Goal: Task Accomplishment & Management: Manage account settings

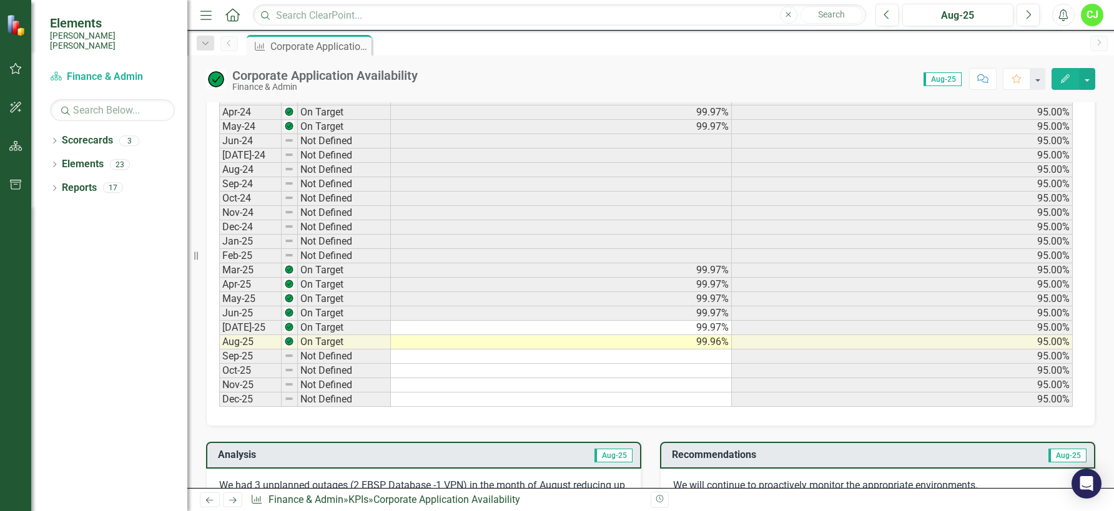
scroll to position [687, 0]
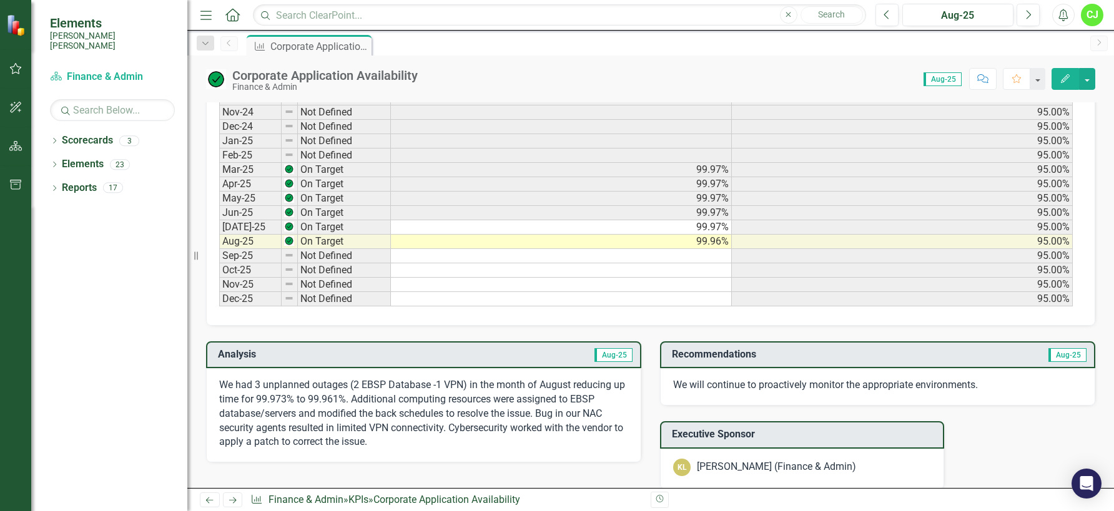
click at [219, 234] on div "Period Status Actual Target Jan-24 On Target 100.00% 95.00% Feb-24 On Target 99…" at bounding box center [219, 127] width 0 height 360
click at [605, 352] on span "Aug-25" at bounding box center [613, 355] width 38 height 14
click at [611, 351] on span "Aug-25" at bounding box center [613, 355] width 38 height 14
click at [549, 225] on td "99.97%" at bounding box center [561, 227] width 341 height 14
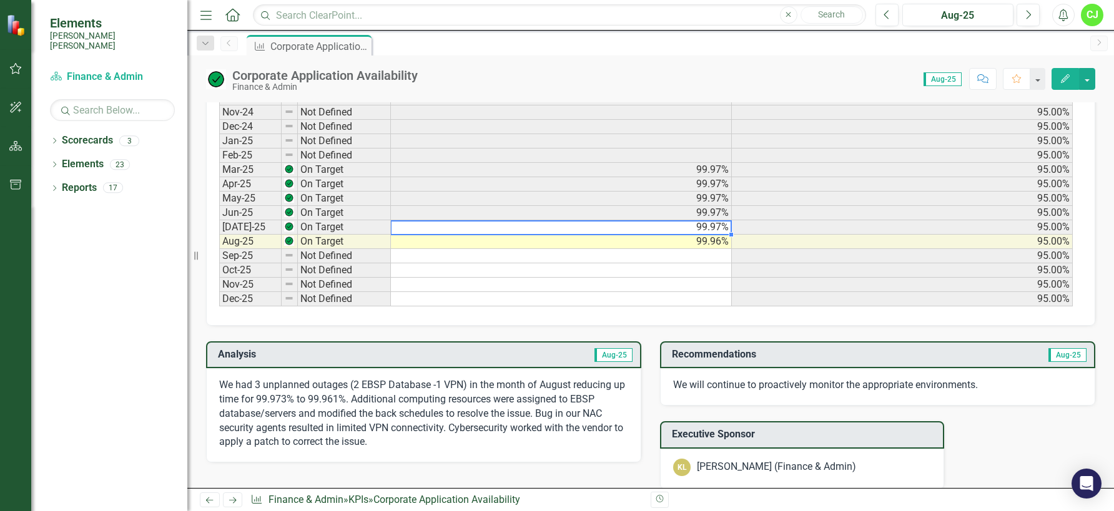
click at [549, 225] on td "99.97%" at bounding box center [561, 227] width 341 height 14
type textarea "99.97"
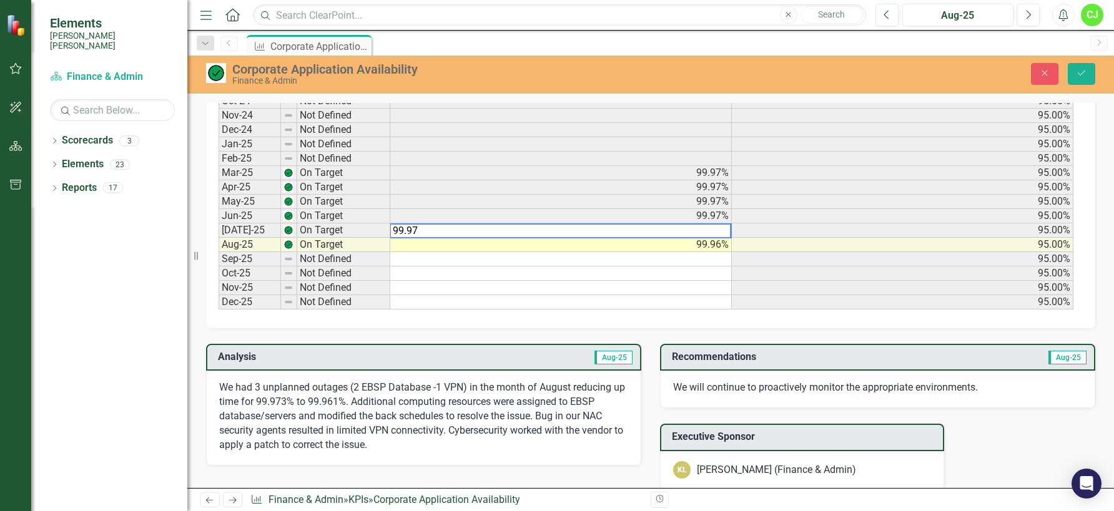
scroll to position [689, 0]
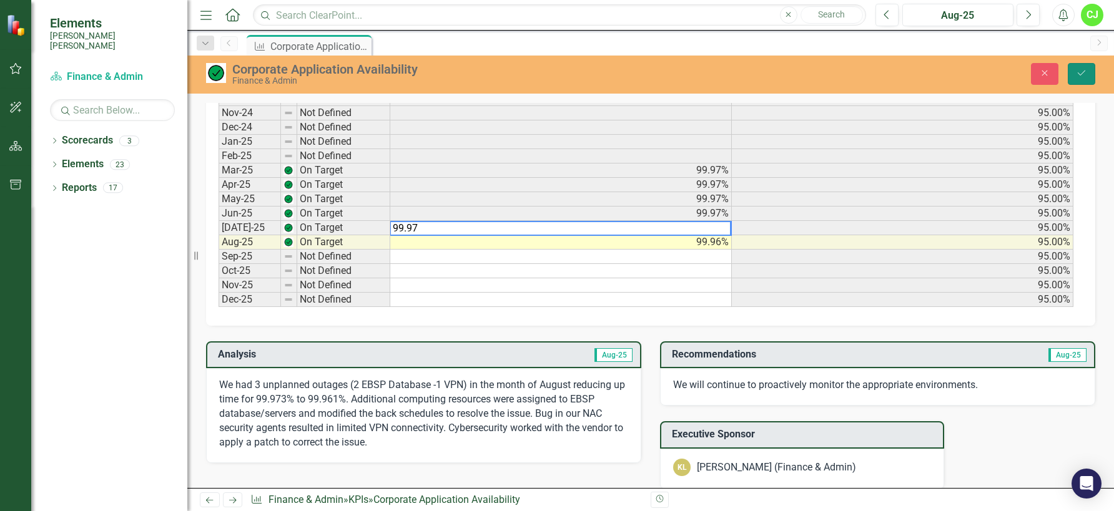
click at [1082, 72] on icon "Save" at bounding box center [1081, 73] width 11 height 9
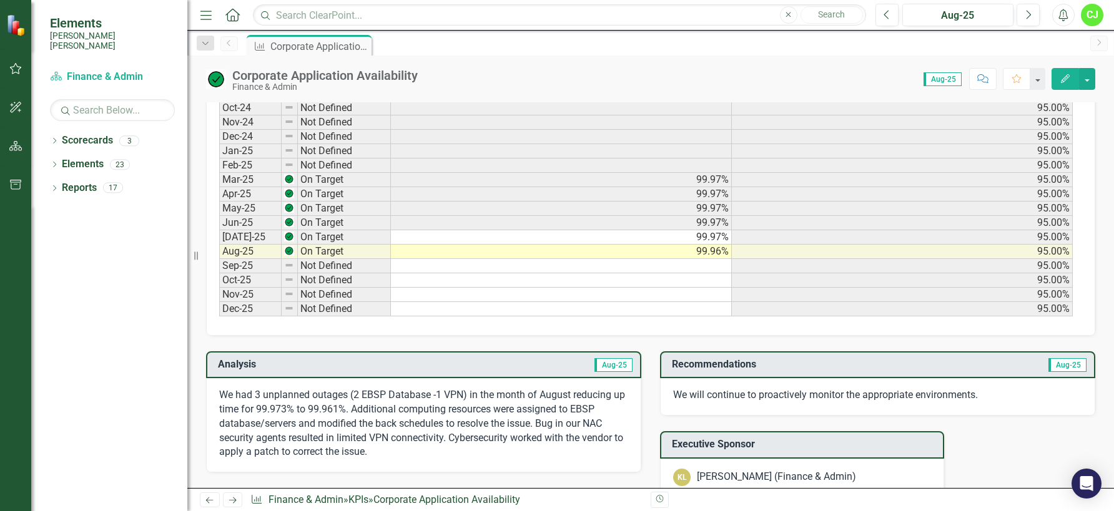
scroll to position [749, 0]
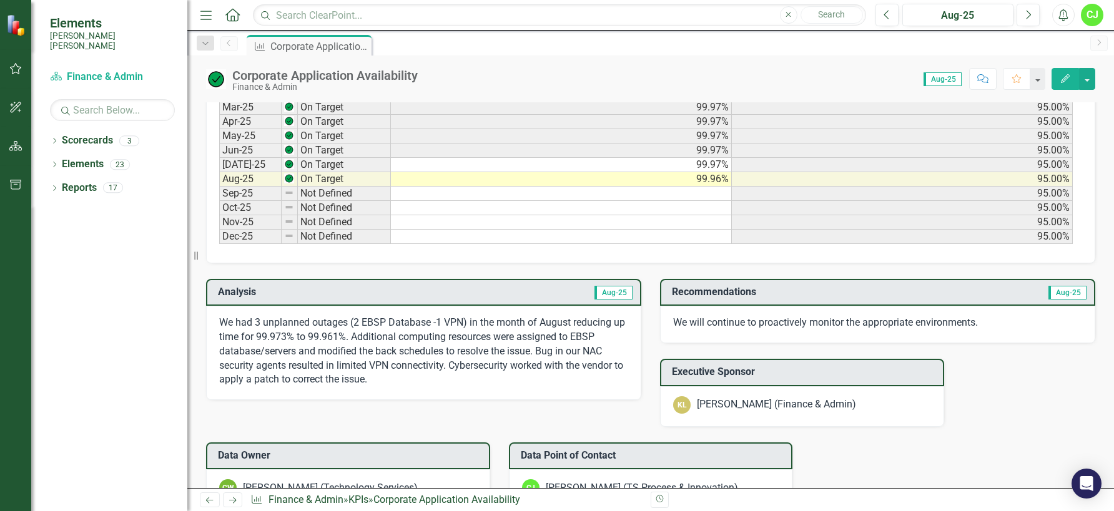
click at [445, 163] on td "99.97%" at bounding box center [561, 165] width 341 height 14
click at [614, 290] on span "Aug-25" at bounding box center [613, 293] width 38 height 14
click at [604, 292] on span "Aug-25" at bounding box center [613, 293] width 38 height 14
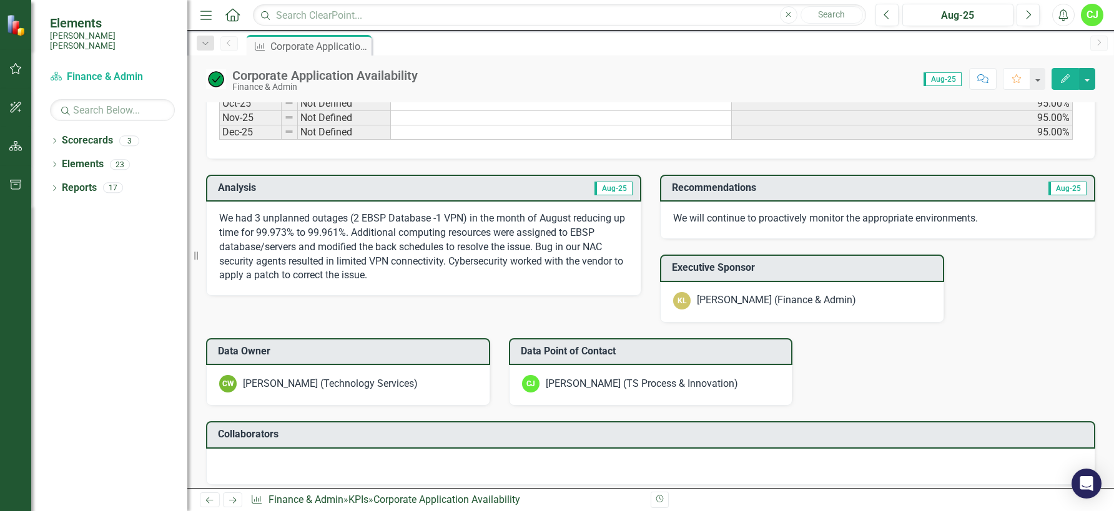
scroll to position [874, 0]
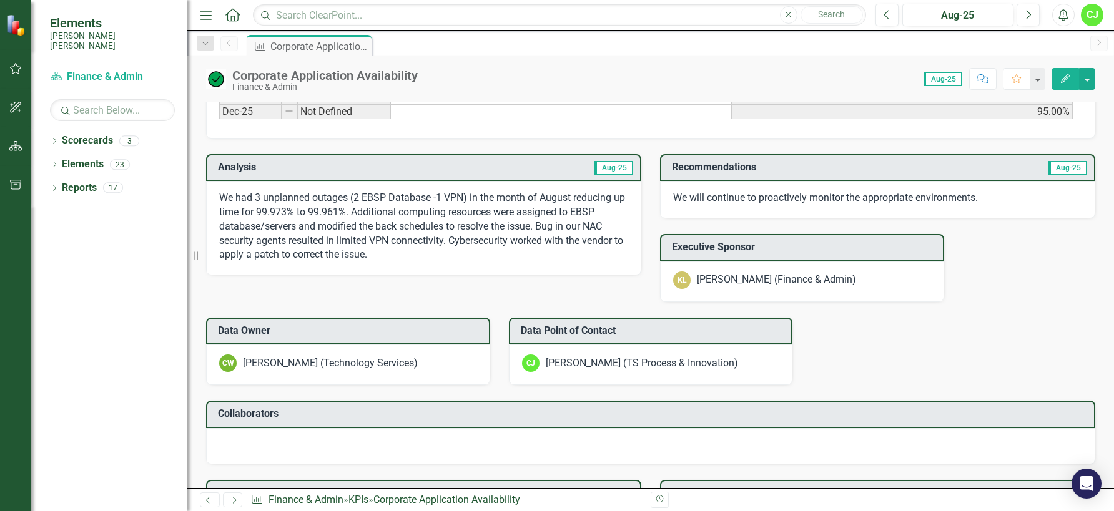
click at [605, 176] on td "Aug-25" at bounding box center [528, 169] width 211 height 21
click at [605, 166] on span "Aug-25" at bounding box center [613, 168] width 38 height 14
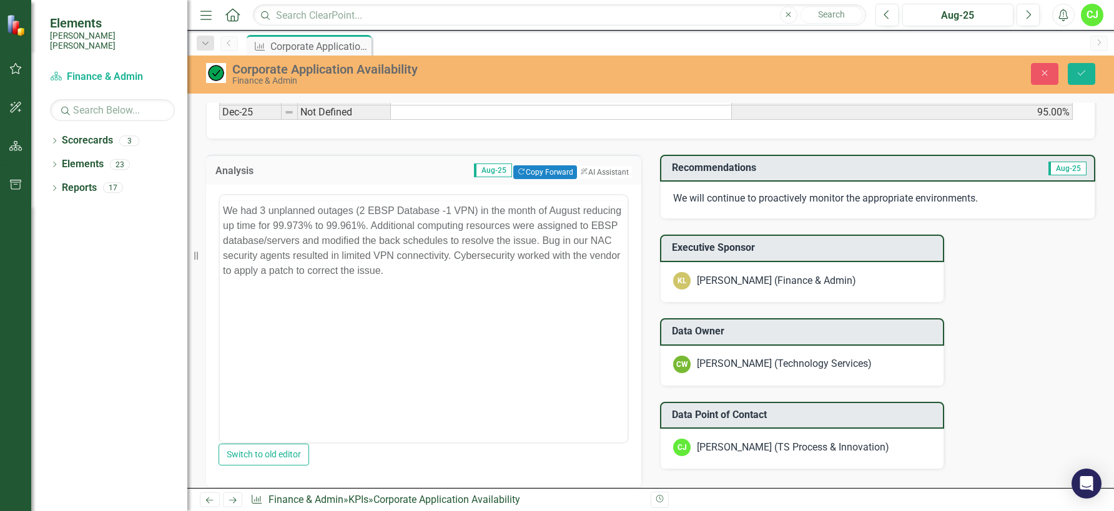
scroll to position [0, 0]
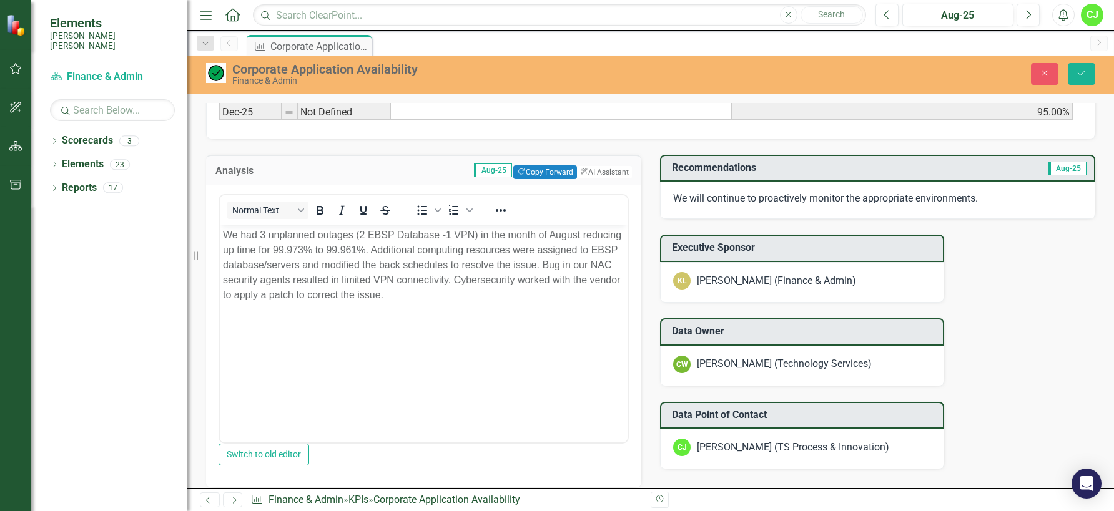
click at [474, 165] on span "Aug-25" at bounding box center [493, 171] width 38 height 14
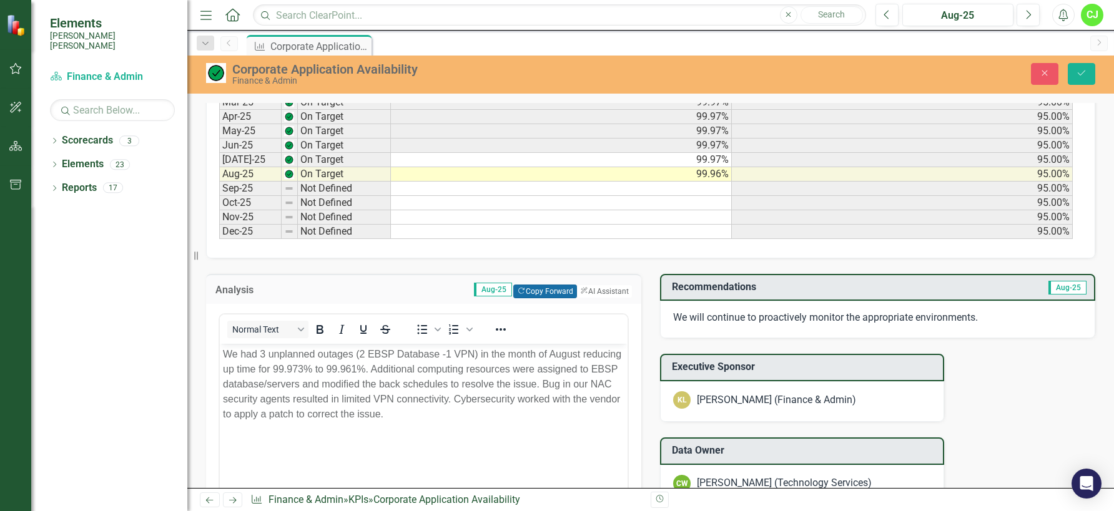
scroll to position [687, 0]
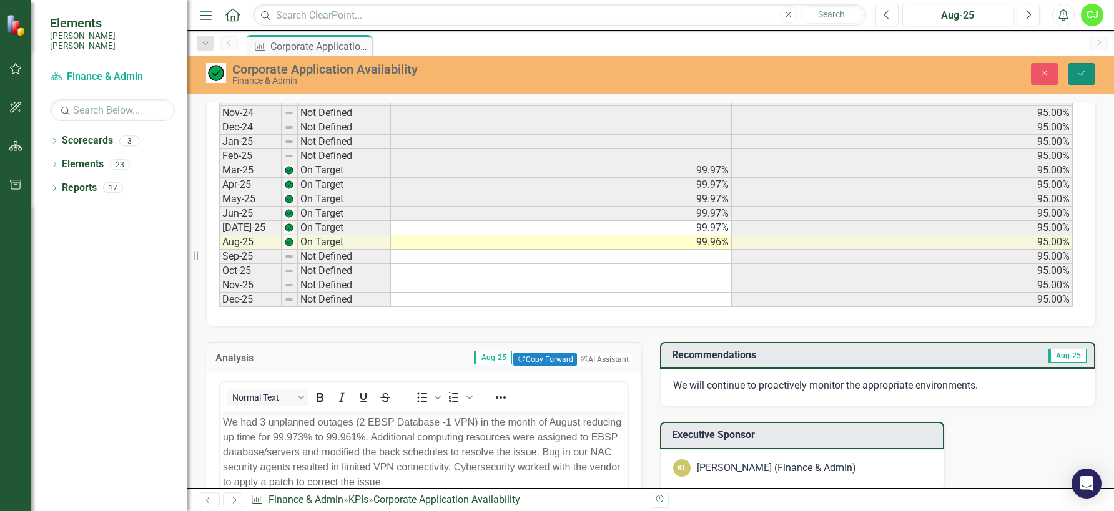
click at [1089, 73] on button "Save" at bounding box center [1080, 74] width 27 height 22
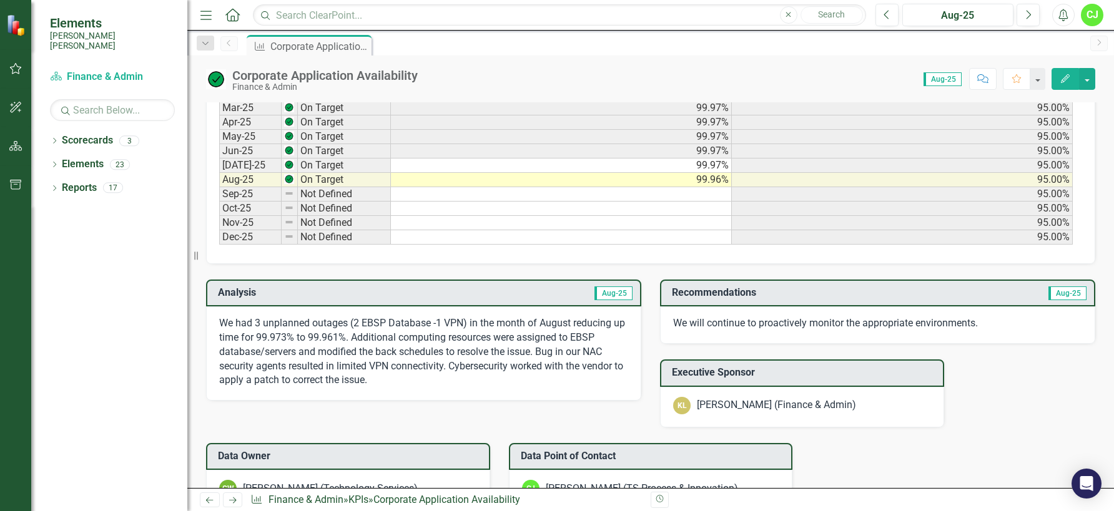
scroll to position [749, 0]
click at [931, 76] on span "Aug-25" at bounding box center [942, 79] width 38 height 14
click at [931, 75] on span "Aug-25" at bounding box center [942, 79] width 38 height 14
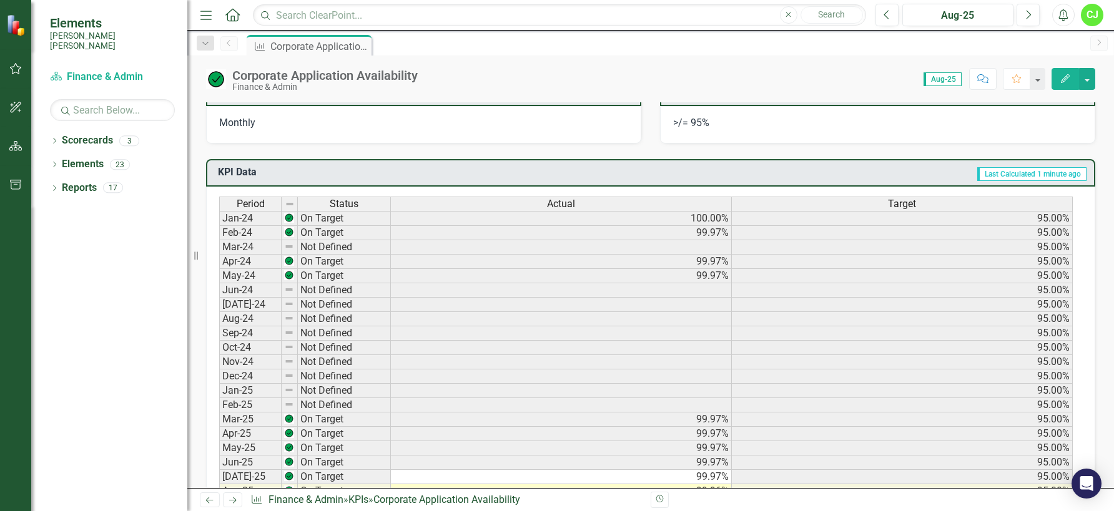
click at [941, 79] on span "Aug-25" at bounding box center [942, 79] width 38 height 14
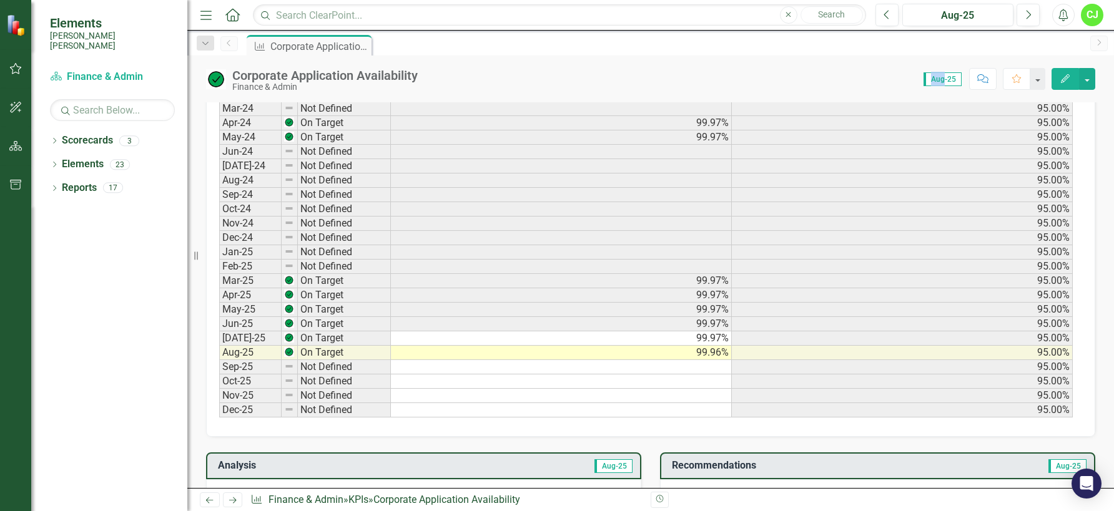
scroll to position [687, 0]
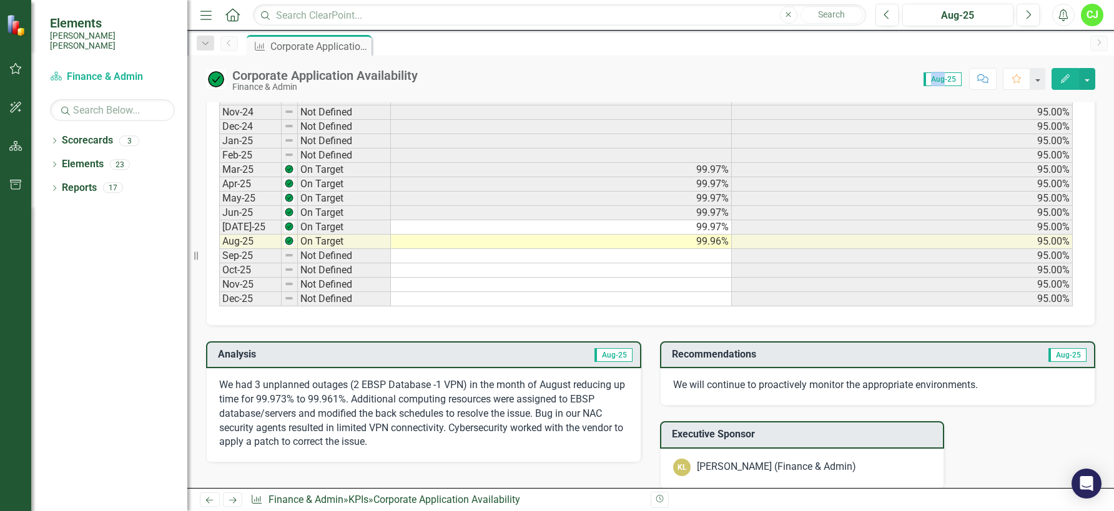
click at [608, 361] on span "Aug-25" at bounding box center [613, 355] width 38 height 14
click at [951, 76] on span "Aug-25" at bounding box center [942, 79] width 38 height 14
click at [893, 9] on button "Previous" at bounding box center [886, 15] width 23 height 22
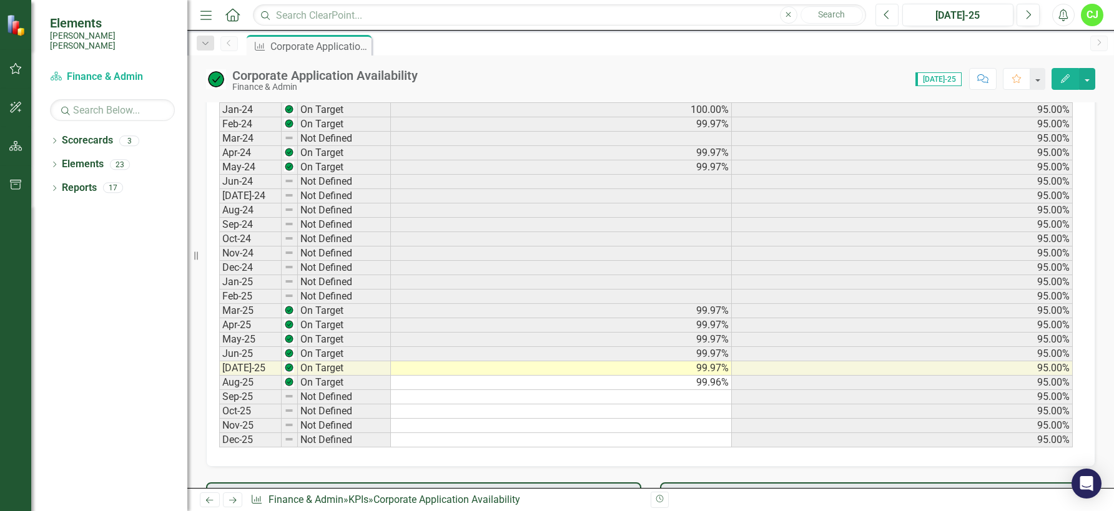
scroll to position [499, 0]
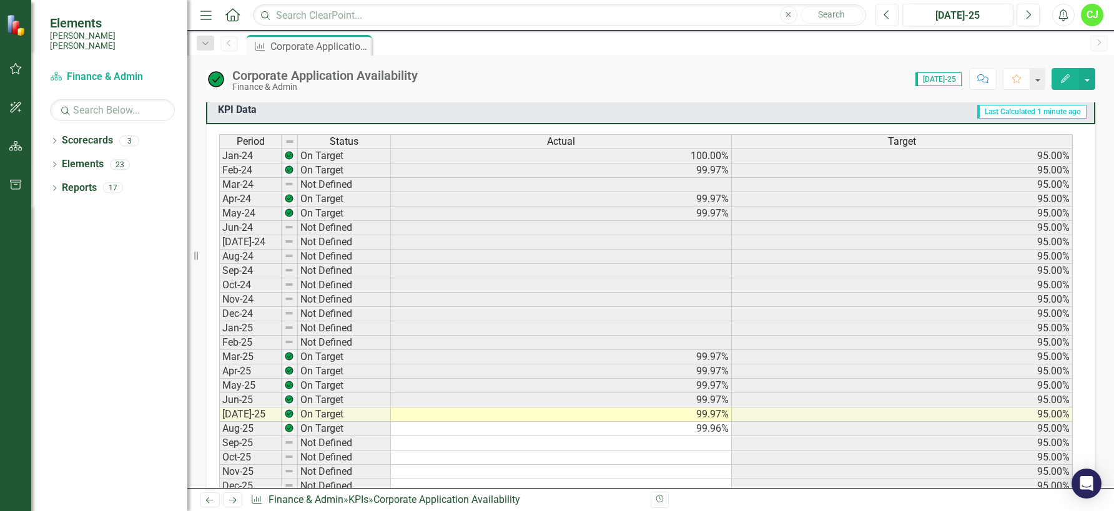
click at [886, 16] on icon "Previous" at bounding box center [886, 14] width 7 height 11
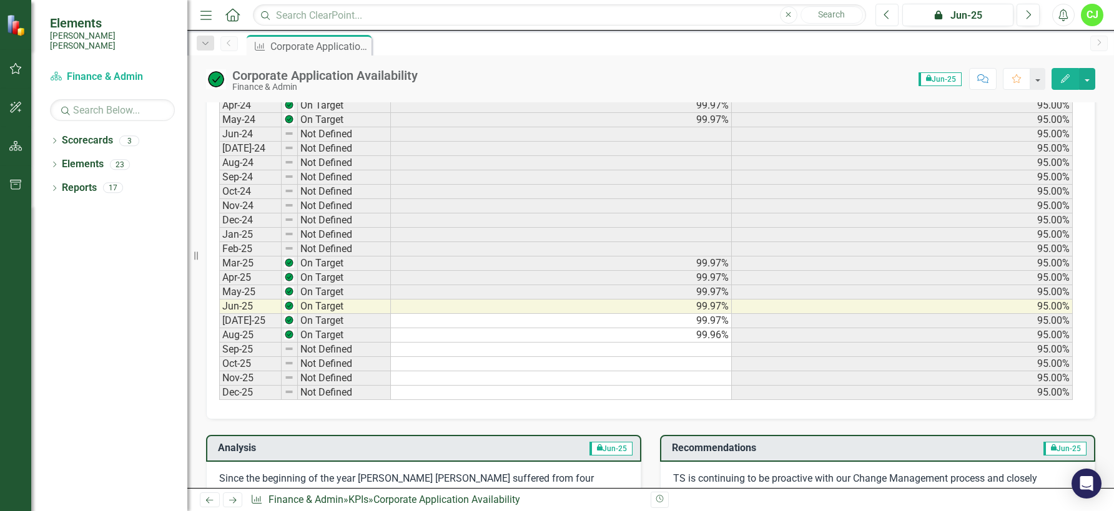
scroll to position [687, 0]
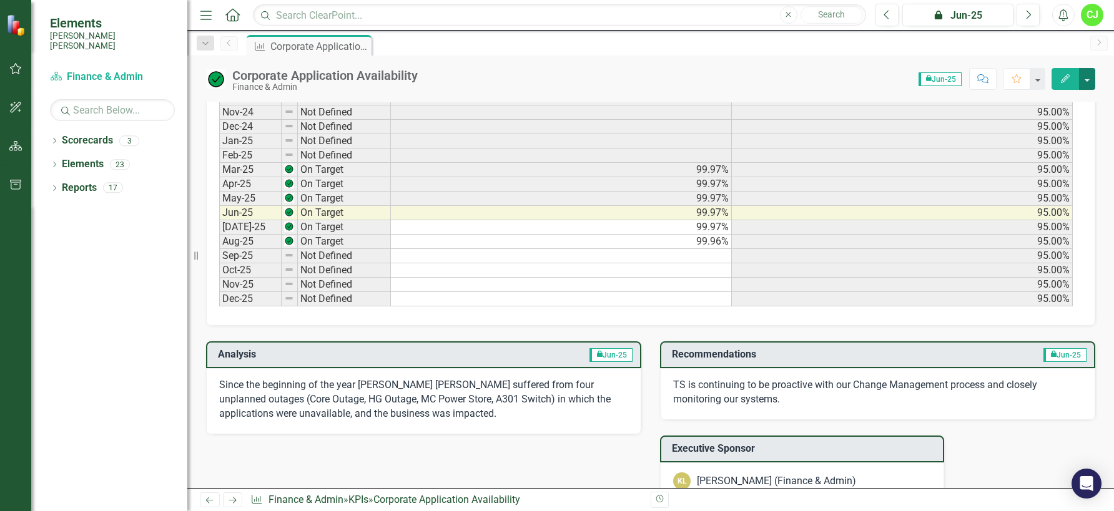
click at [1086, 81] on button "button" at bounding box center [1087, 79] width 16 height 22
click at [872, 76] on div "Score: N/A icon.lock Jun-25 Completed Comment Favorite Edit" at bounding box center [759, 78] width 671 height 21
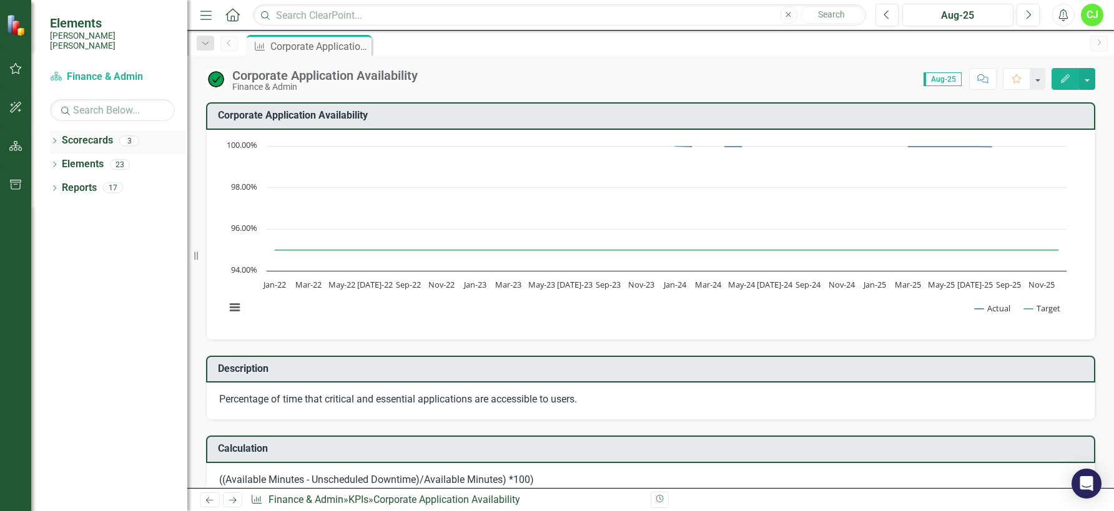
click at [74, 134] on link "Scorecards" at bounding box center [87, 141] width 51 height 14
click at [54, 139] on icon "Dropdown" at bounding box center [54, 142] width 9 height 7
click at [74, 157] on link "[PERSON_NAME] [PERSON_NAME] CORPORATE Balanced Scorecard" at bounding box center [128, 164] width 119 height 14
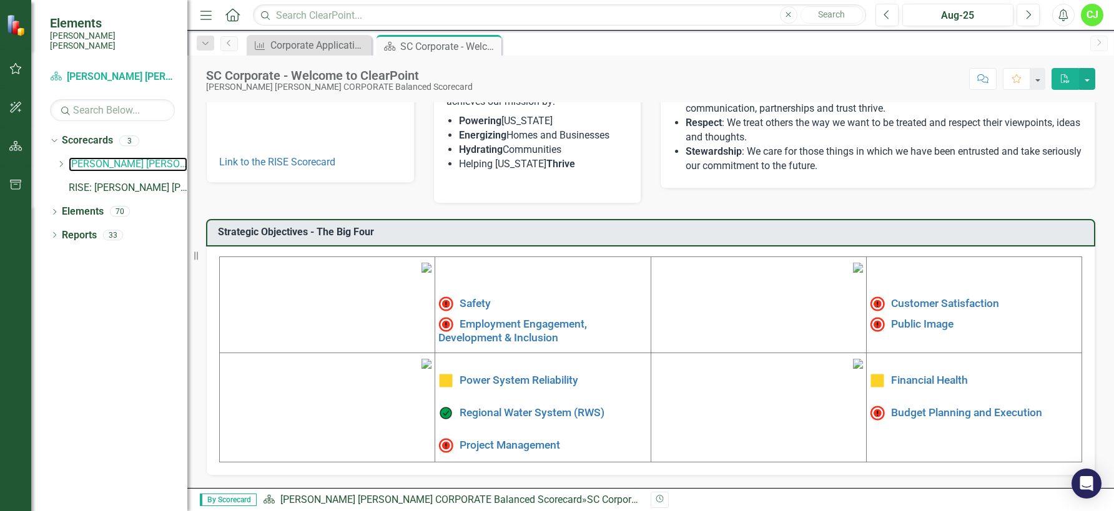
scroll to position [273, 0]
click at [123, 181] on link "RISE: [PERSON_NAME] [PERSON_NAME] Recognizing Innovation, Safety and Excellence" at bounding box center [128, 188] width 119 height 14
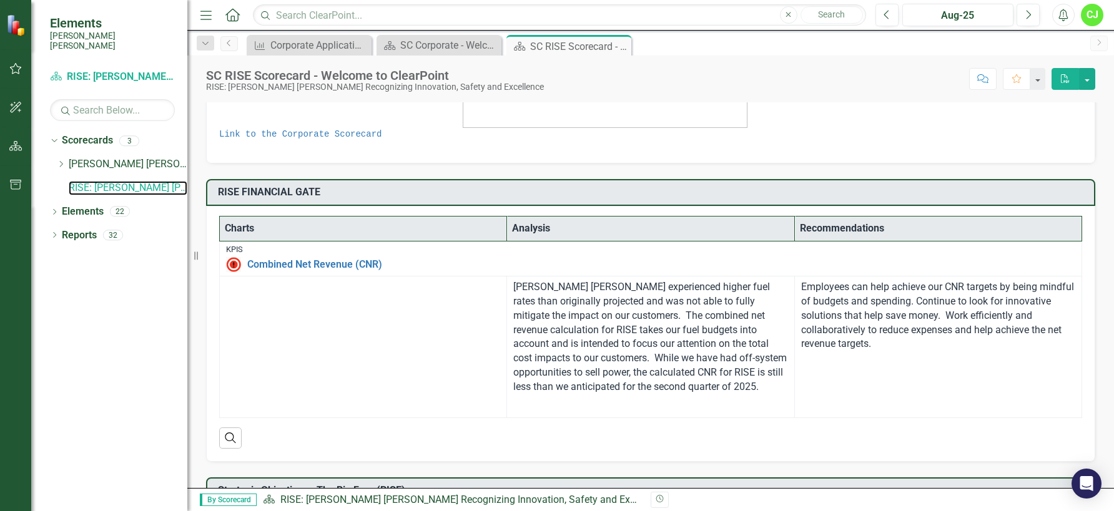
scroll to position [187, 0]
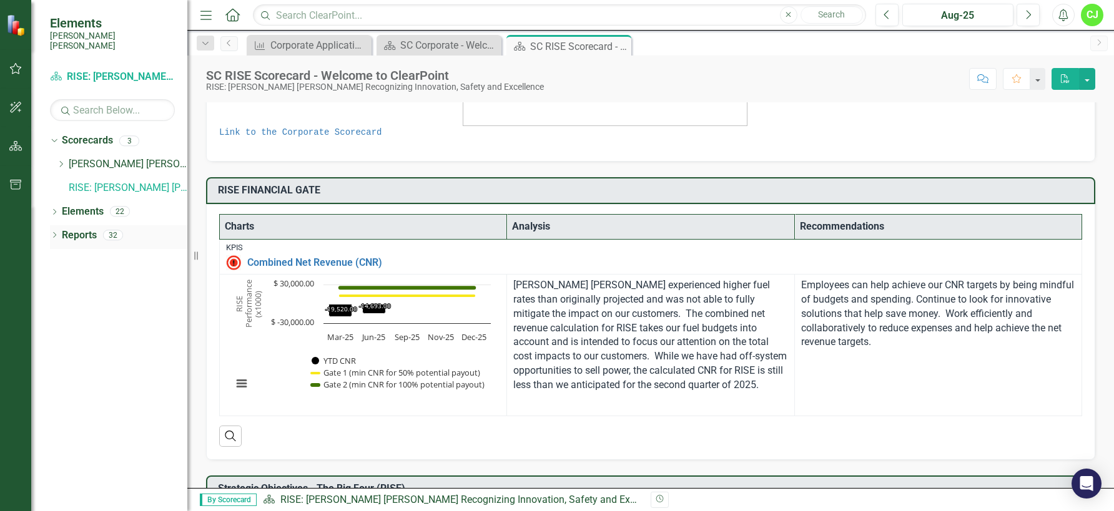
click at [76, 228] on link "Reports" at bounding box center [79, 235] width 35 height 14
click at [16, 67] on icon "button" at bounding box center [15, 69] width 13 height 10
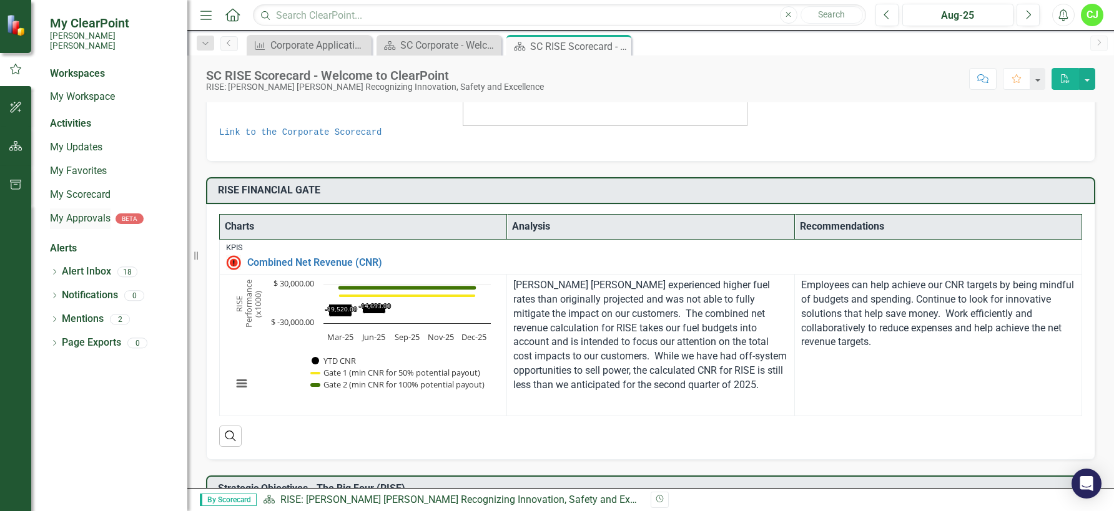
click at [79, 212] on link "My Approvals" at bounding box center [80, 219] width 61 height 14
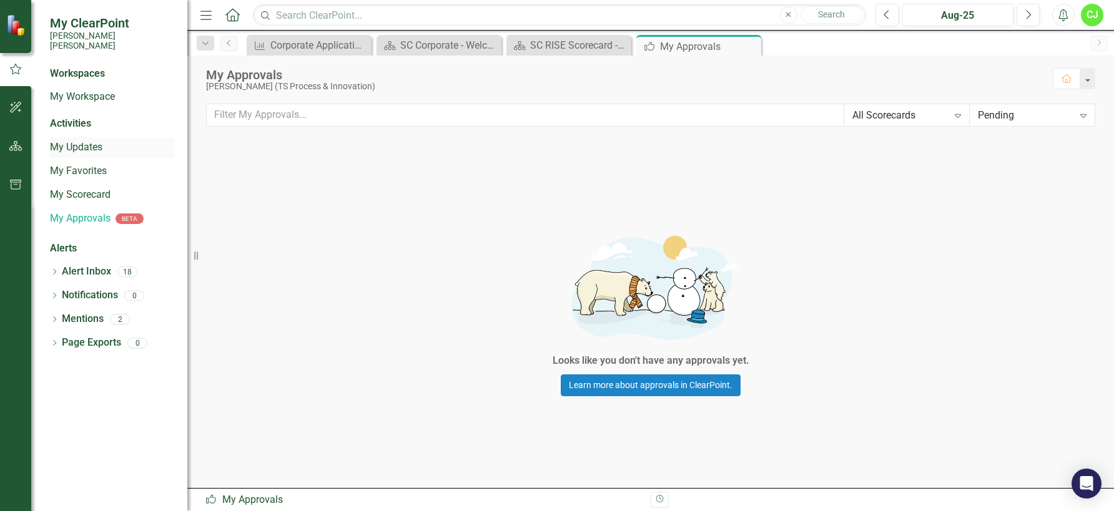
click at [62, 140] on link "My Updates" at bounding box center [112, 147] width 125 height 14
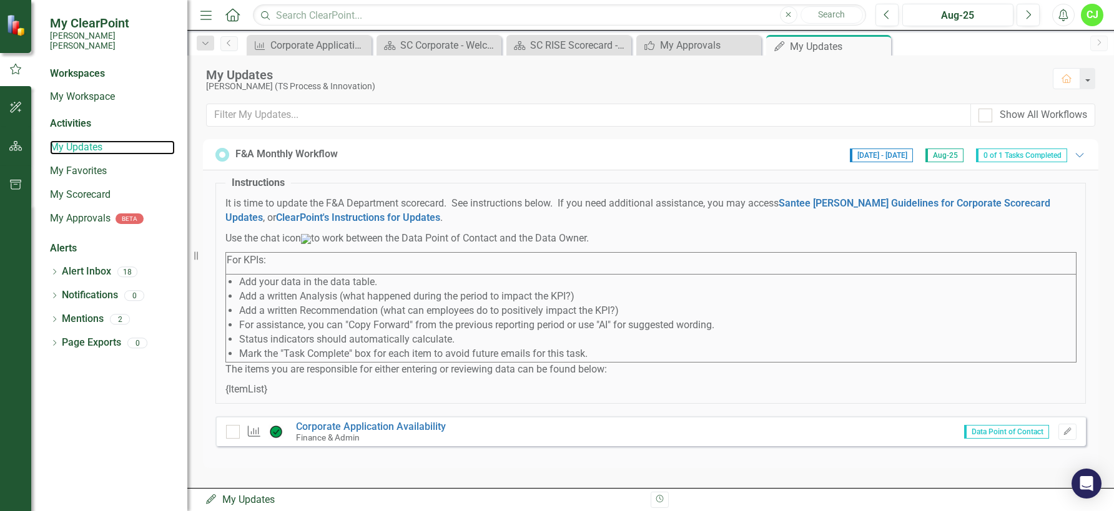
scroll to position [7, 0]
click at [336, 432] on link "Corporate Application Availability" at bounding box center [371, 427] width 150 height 12
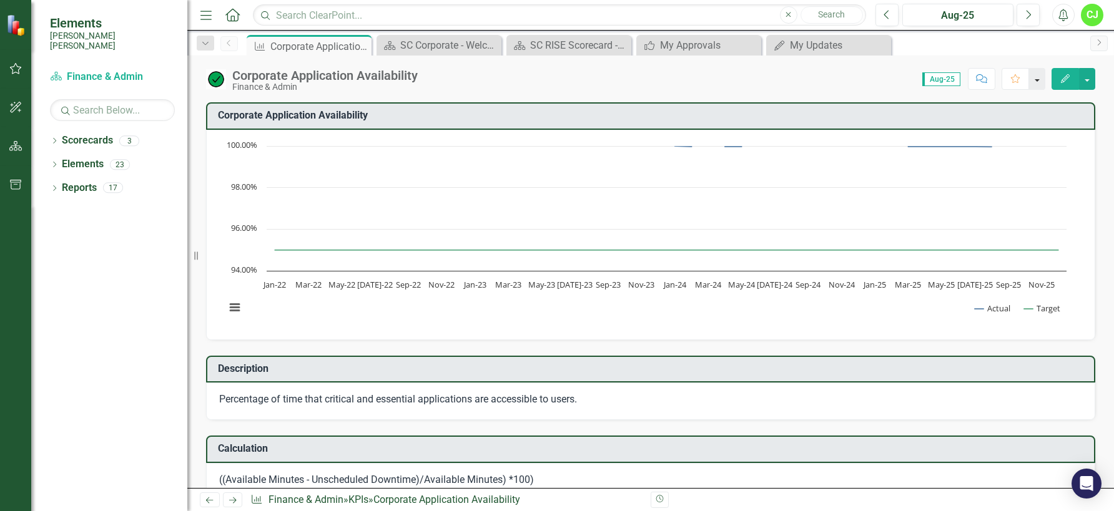
click at [1037, 77] on button "button" at bounding box center [1037, 79] width 16 height 22
click at [798, 49] on div "My Updates" at bounding box center [831, 45] width 82 height 16
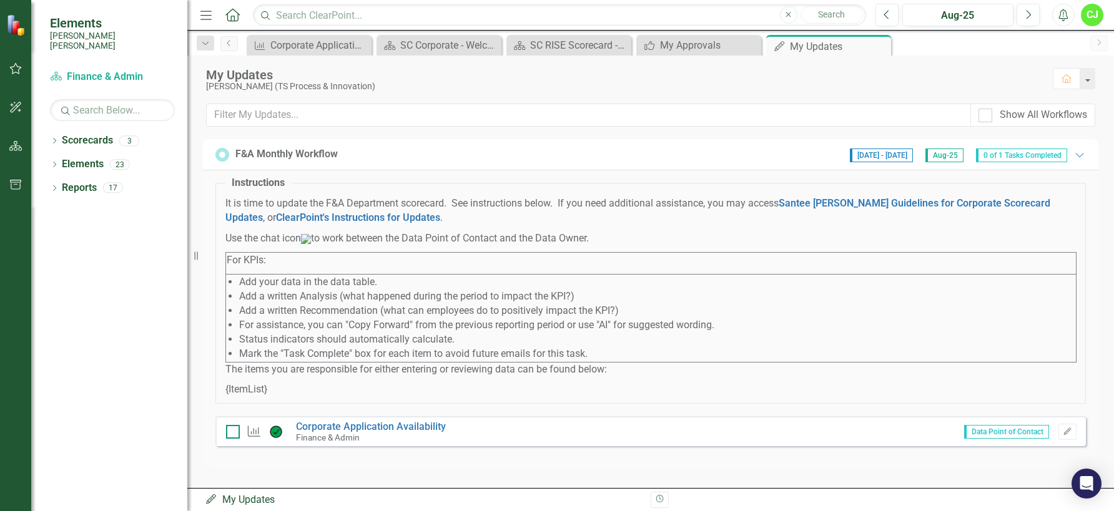
click at [231, 433] on input "checkbox" at bounding box center [230, 429] width 8 height 8
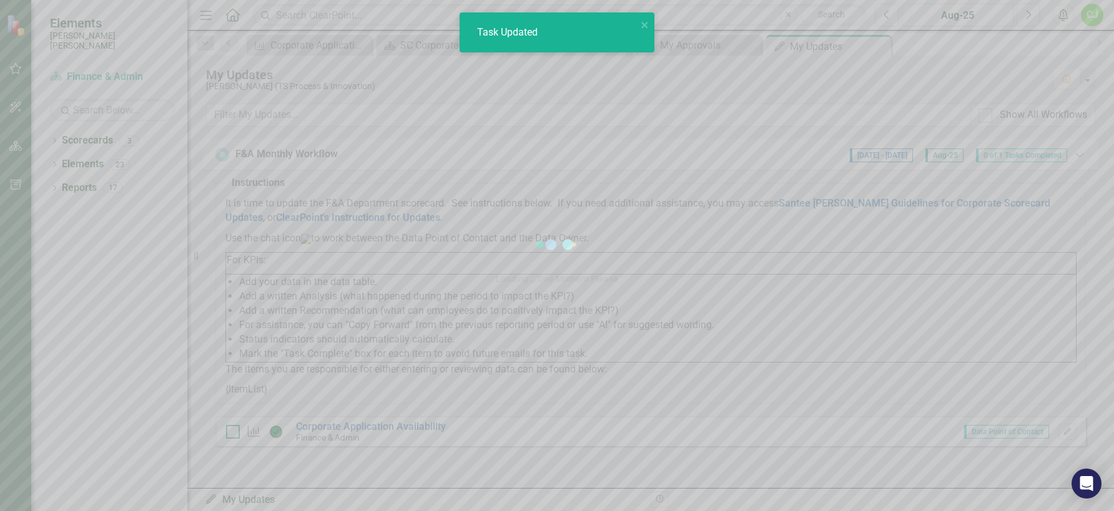
checkbox input "true"
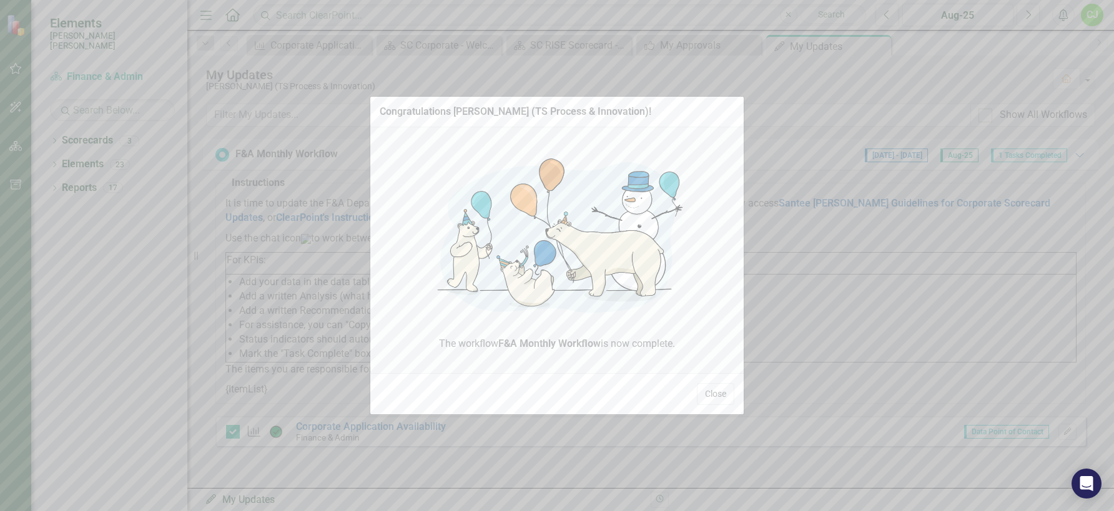
drag, startPoint x: 715, startPoint y: 393, endPoint x: 734, endPoint y: 391, distance: 18.9
click at [716, 393] on button "Close" at bounding box center [715, 394] width 37 height 22
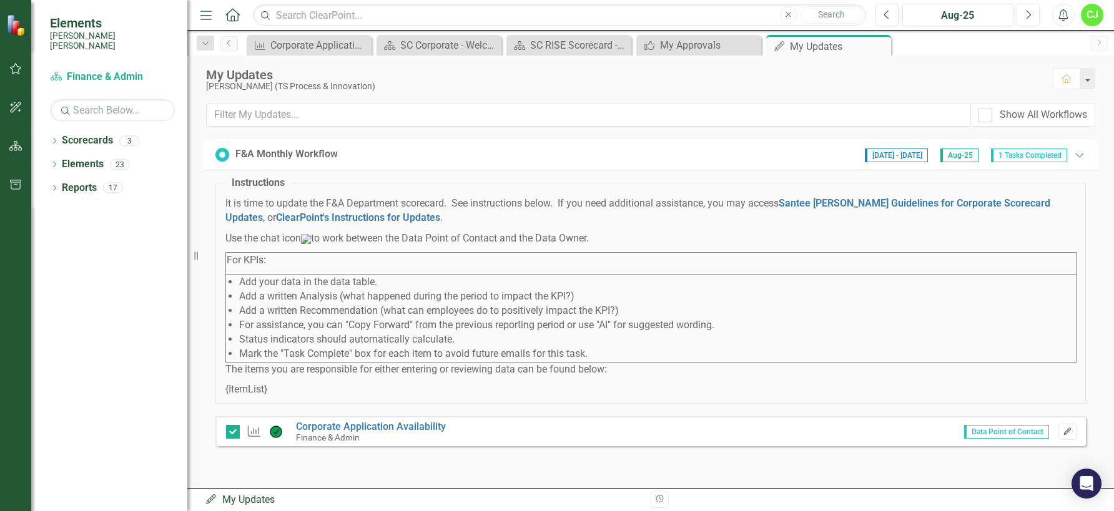
click at [1062, 436] on icon "Edit" at bounding box center [1066, 431] width 9 height 7
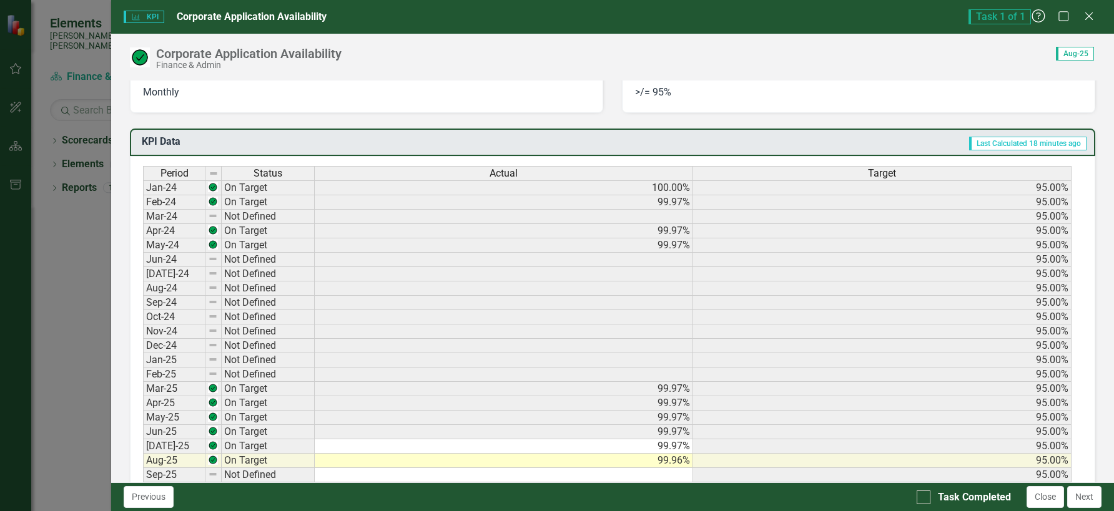
scroll to position [437, 0]
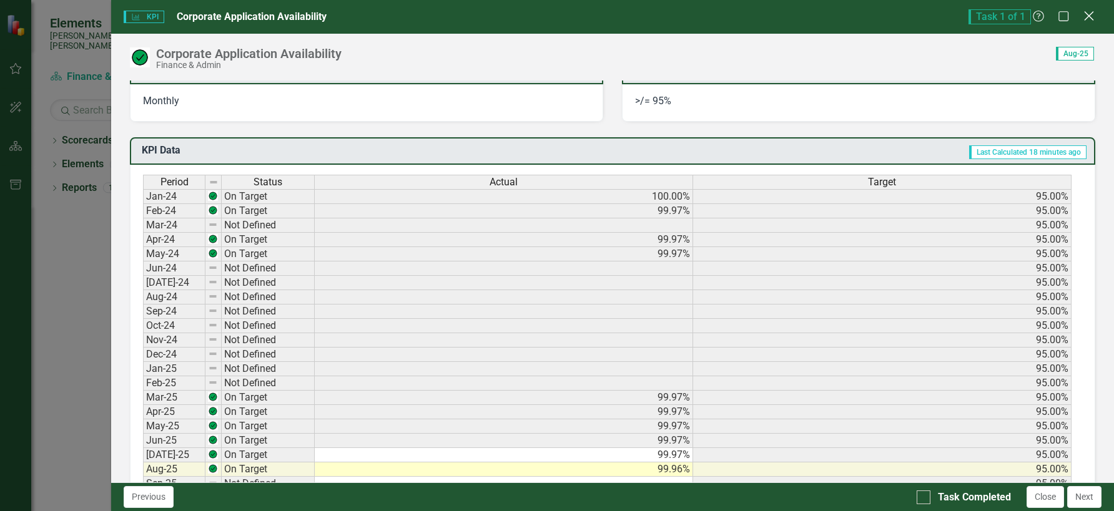
click at [1094, 12] on icon "Close" at bounding box center [1089, 16] width 16 height 12
